Goal: Transaction & Acquisition: Purchase product/service

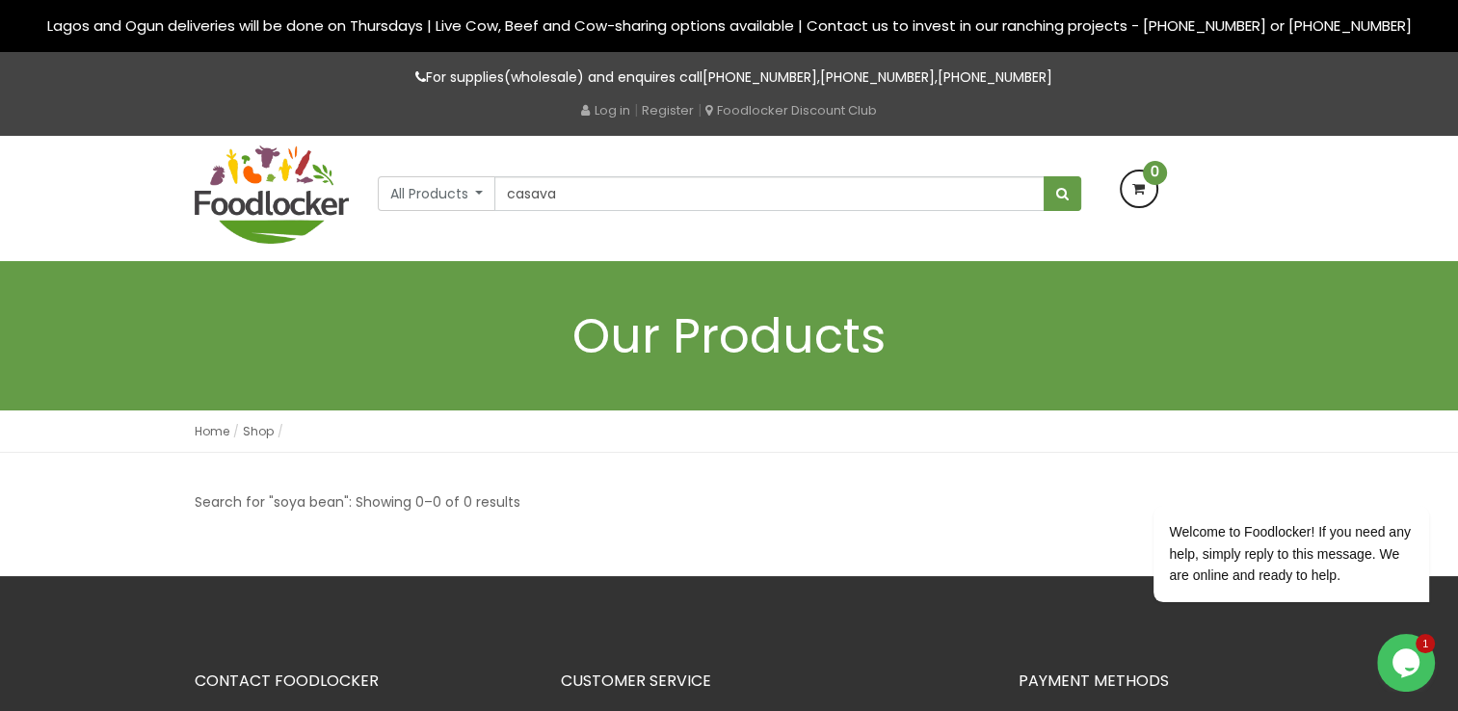
type input "casava"
click at [1043, 176] on button "submit" at bounding box center [1062, 193] width 38 height 35
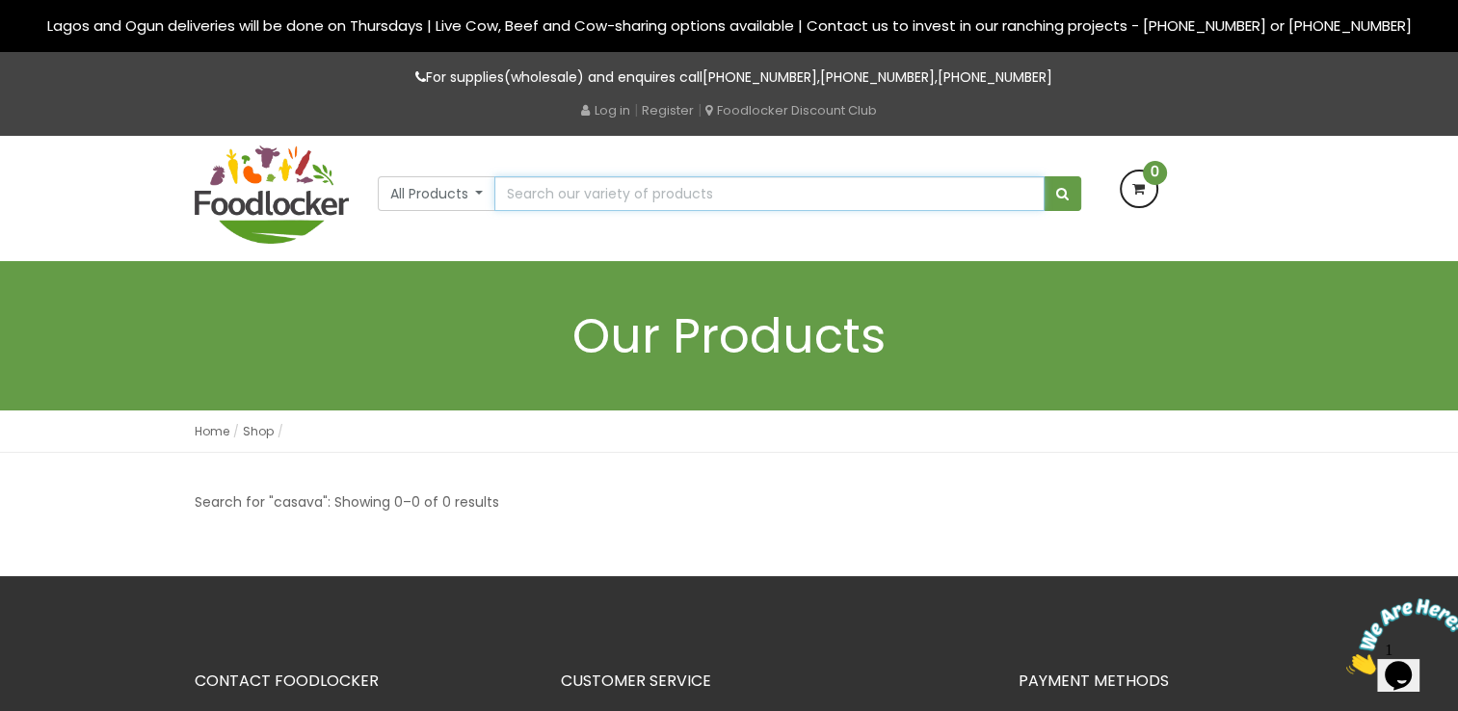
click at [612, 195] on input "text" at bounding box center [768, 193] width 549 height 35
click at [555, 201] on input "text" at bounding box center [768, 193] width 549 height 35
type input "garri"
click at [1043, 176] on button "submit" at bounding box center [1062, 193] width 38 height 35
